Goal: Navigation & Orientation: Find specific page/section

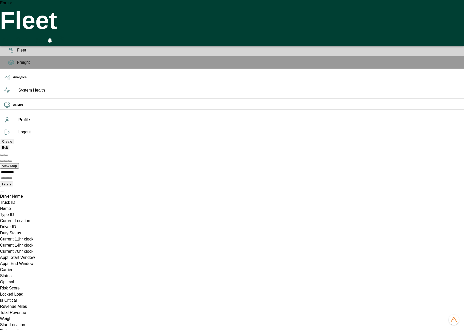
scroll to position [0, 21956]
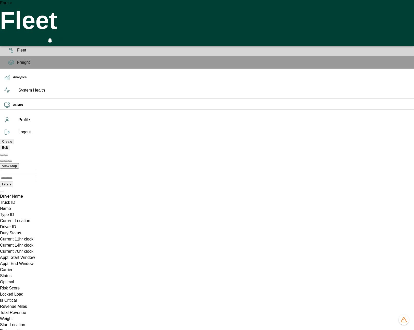
scroll to position [0, 21985]
click at [13, 28] on h6 "OPS" at bounding box center [211, 25] width 397 height 5
